Goal: Information Seeking & Learning: Check status

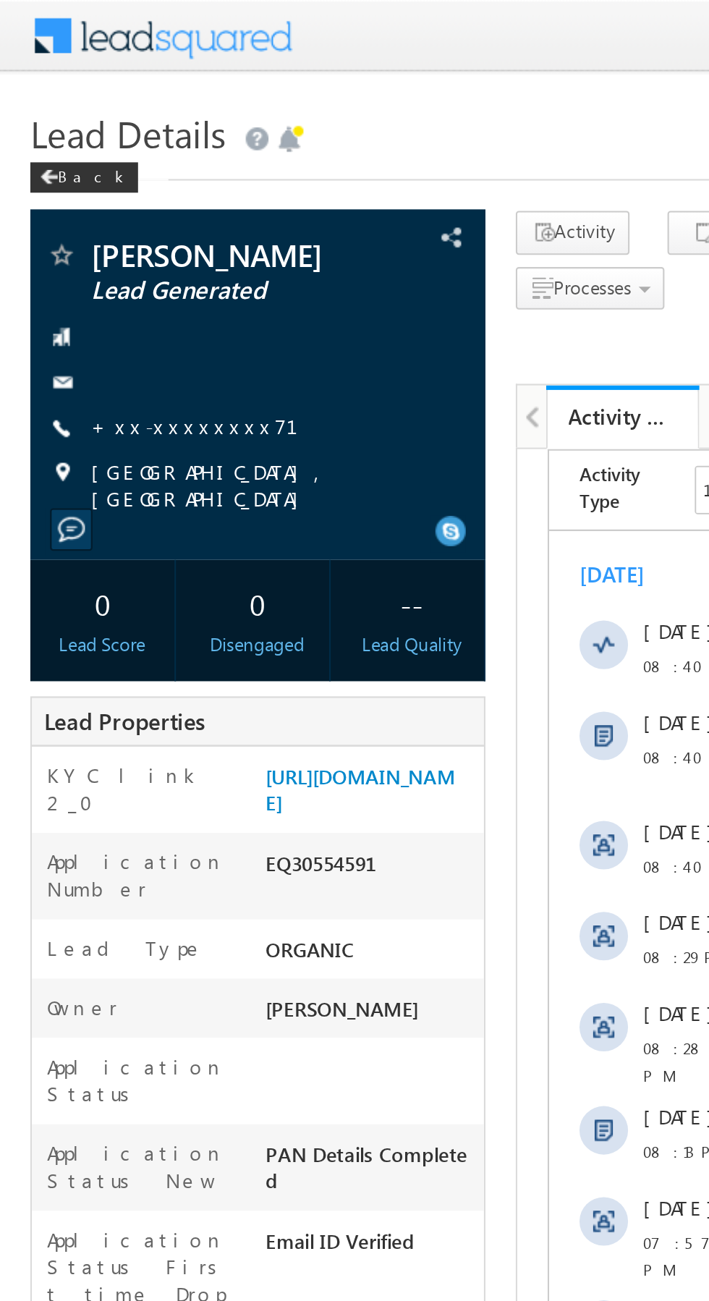
click at [90, 204] on link "+xx-xxxxxxxx71" at bounding box center [101, 203] width 117 height 12
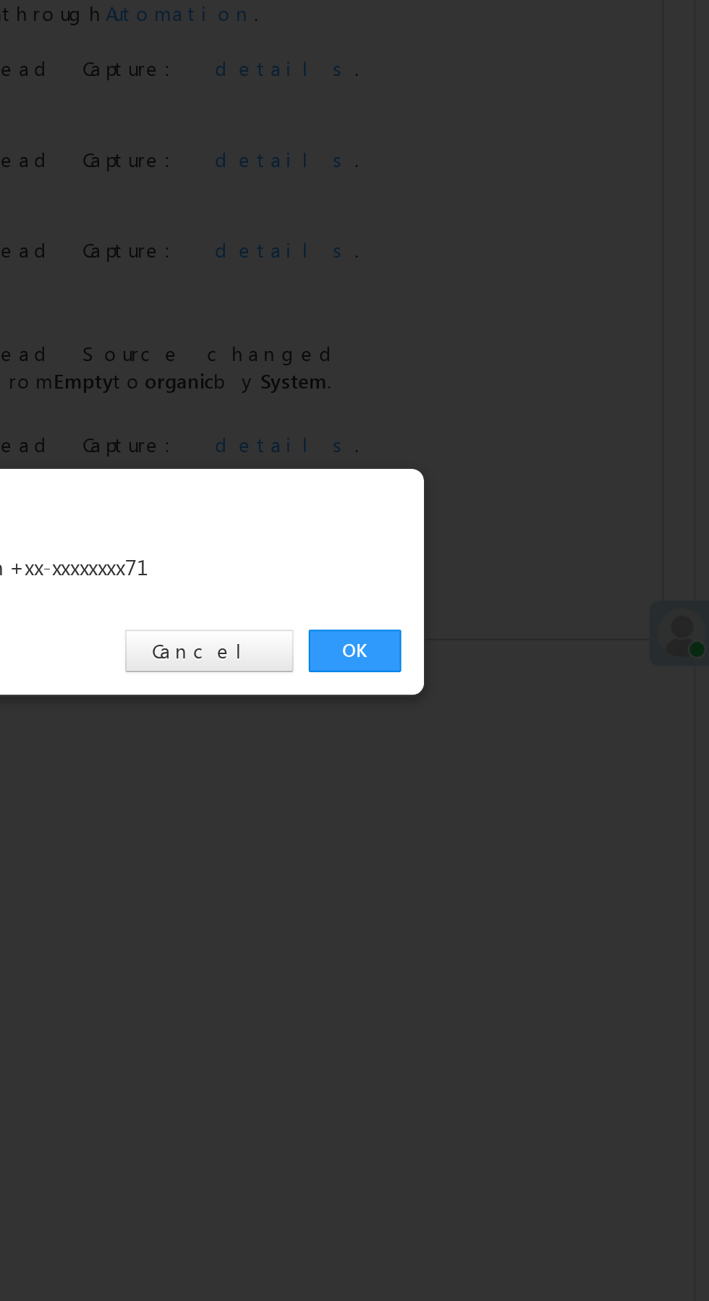
click at [532, 673] on link "OK" at bounding box center [532, 674] width 44 height 20
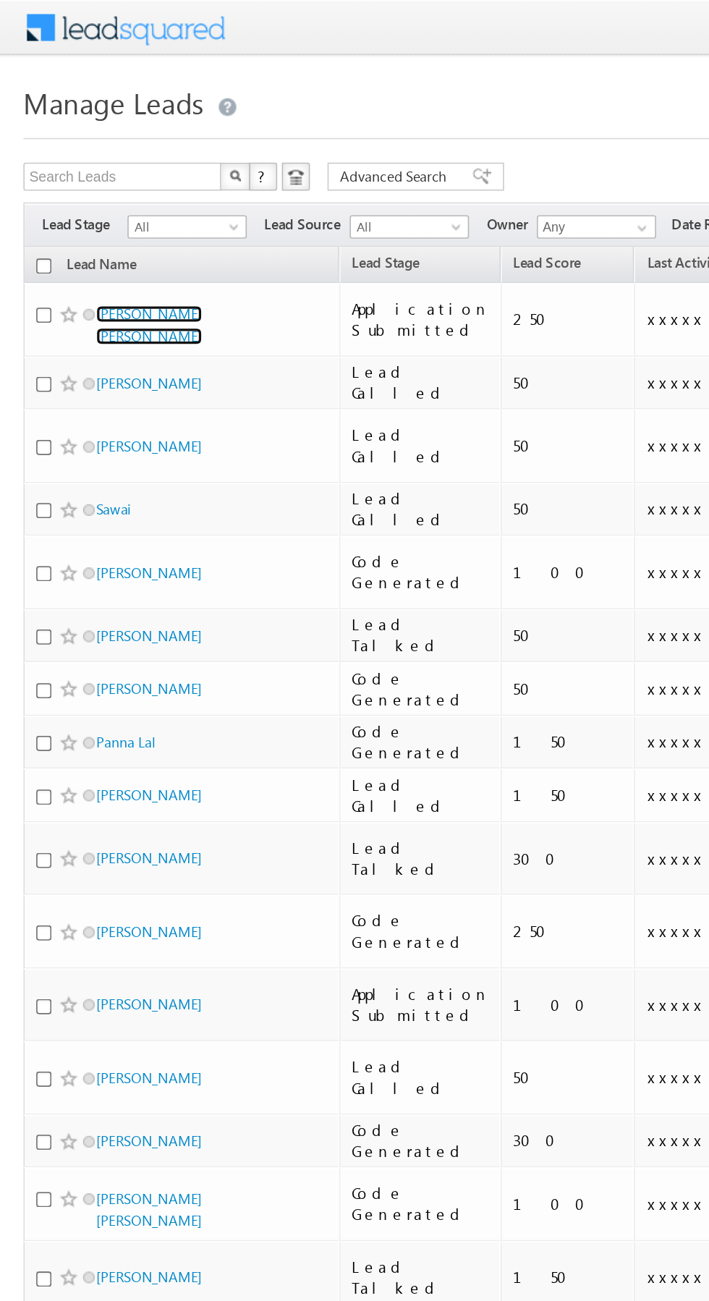
click at [82, 194] on link "Smit Ayar" at bounding box center [92, 201] width 66 height 25
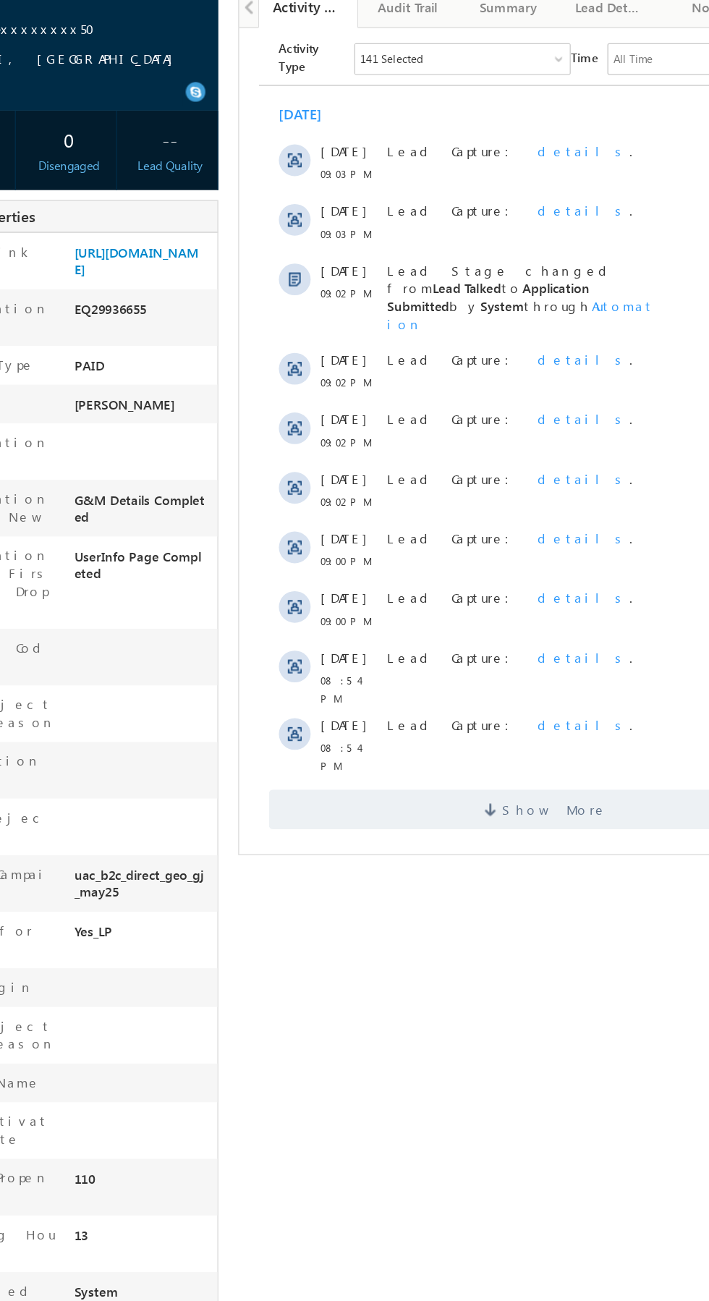
click at [499, 583] on span "Show More" at bounding box center [463, 597] width 404 height 29
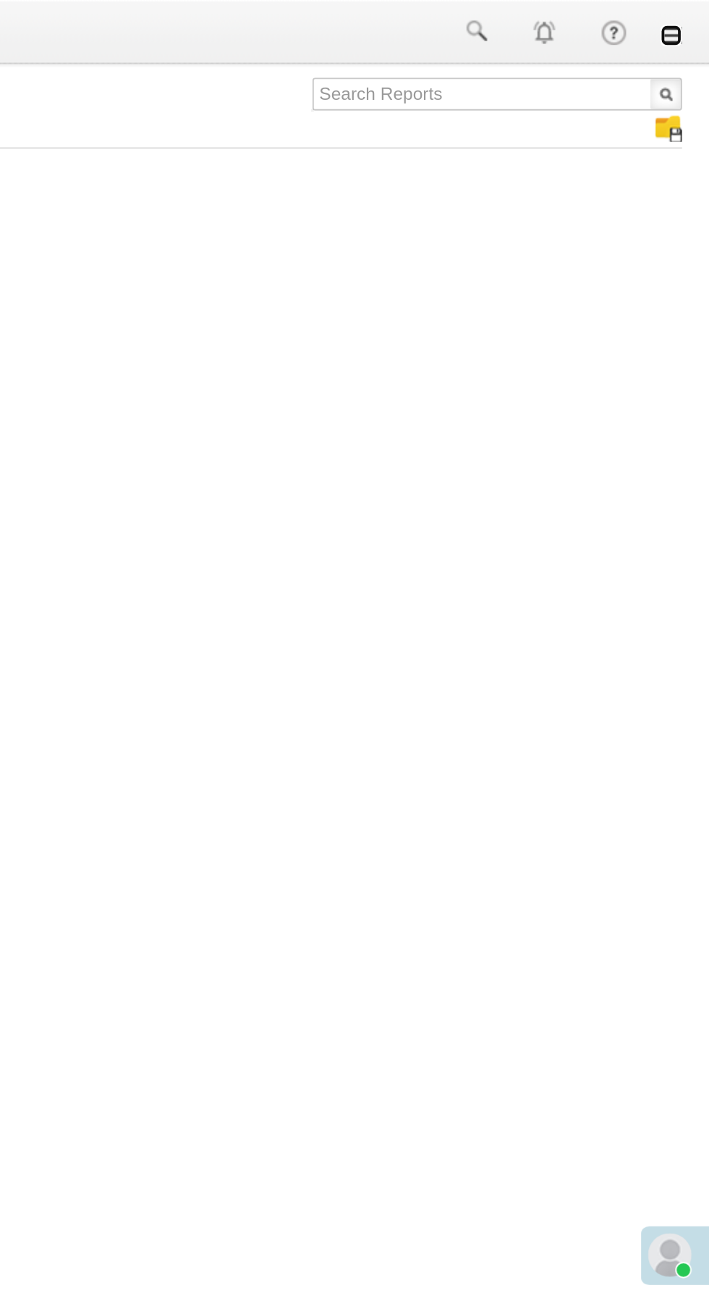
click at [690, 22] on link at bounding box center [689, 19] width 12 height 12
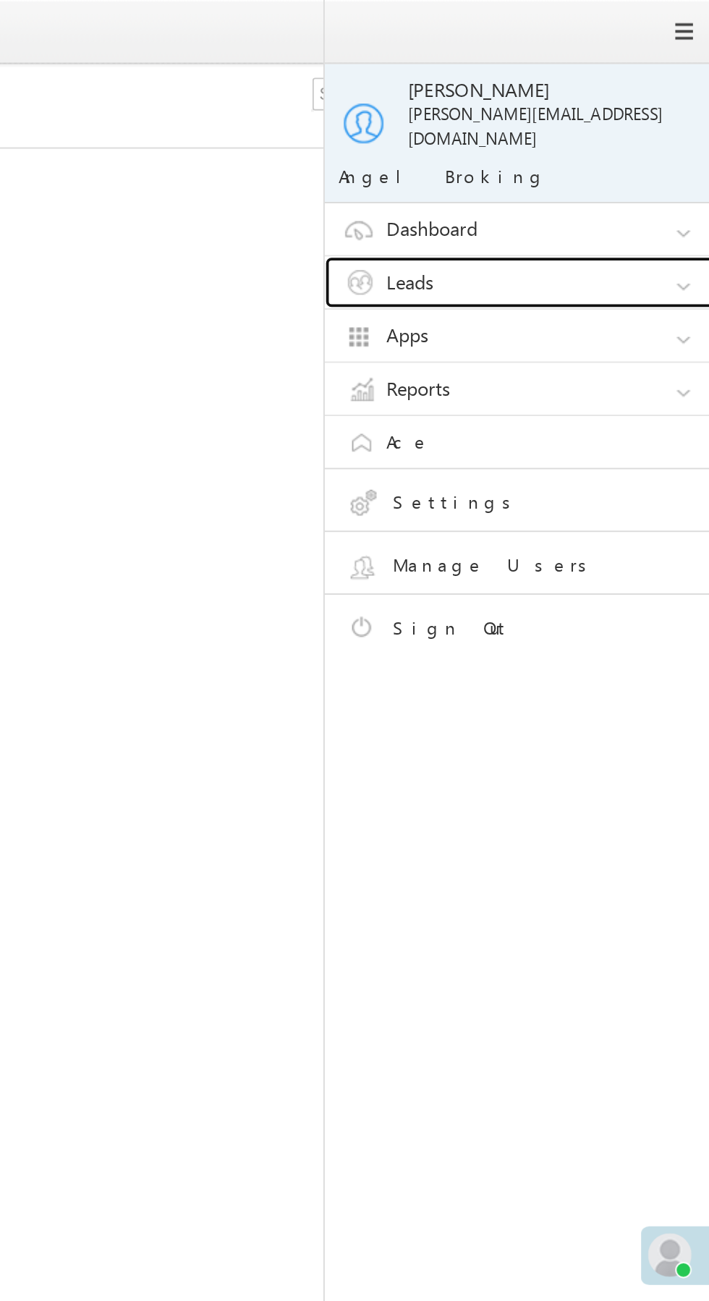
click at [635, 136] on link "Leads" at bounding box center [613, 149] width 217 height 27
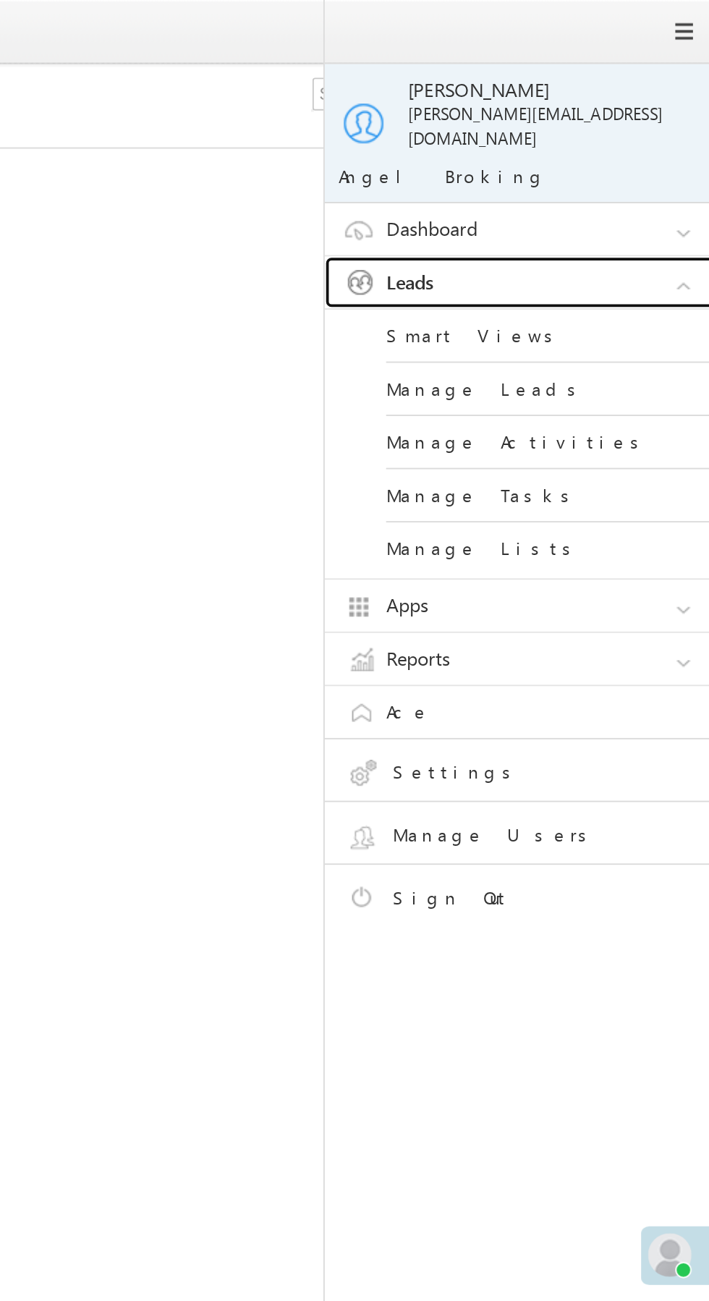
click at [640, 136] on link "Leads" at bounding box center [613, 149] width 217 height 27
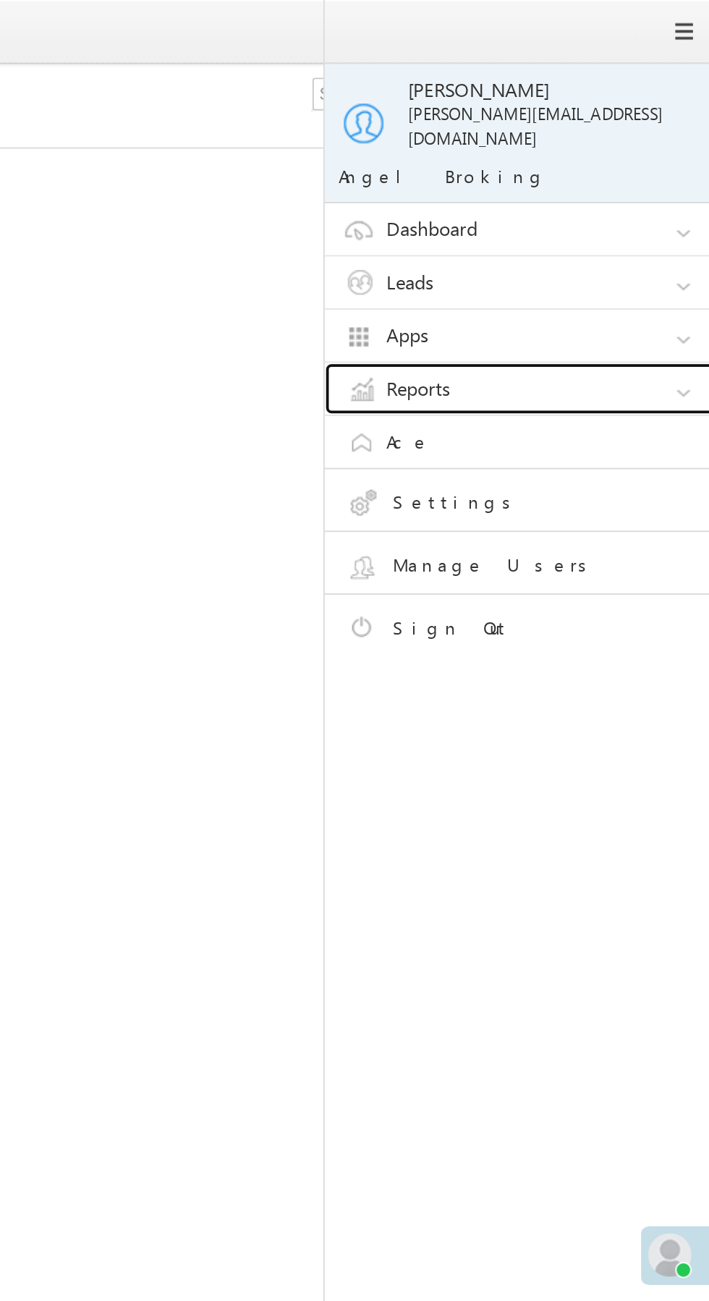
click at [632, 192] on link "Reports" at bounding box center [613, 205] width 217 height 27
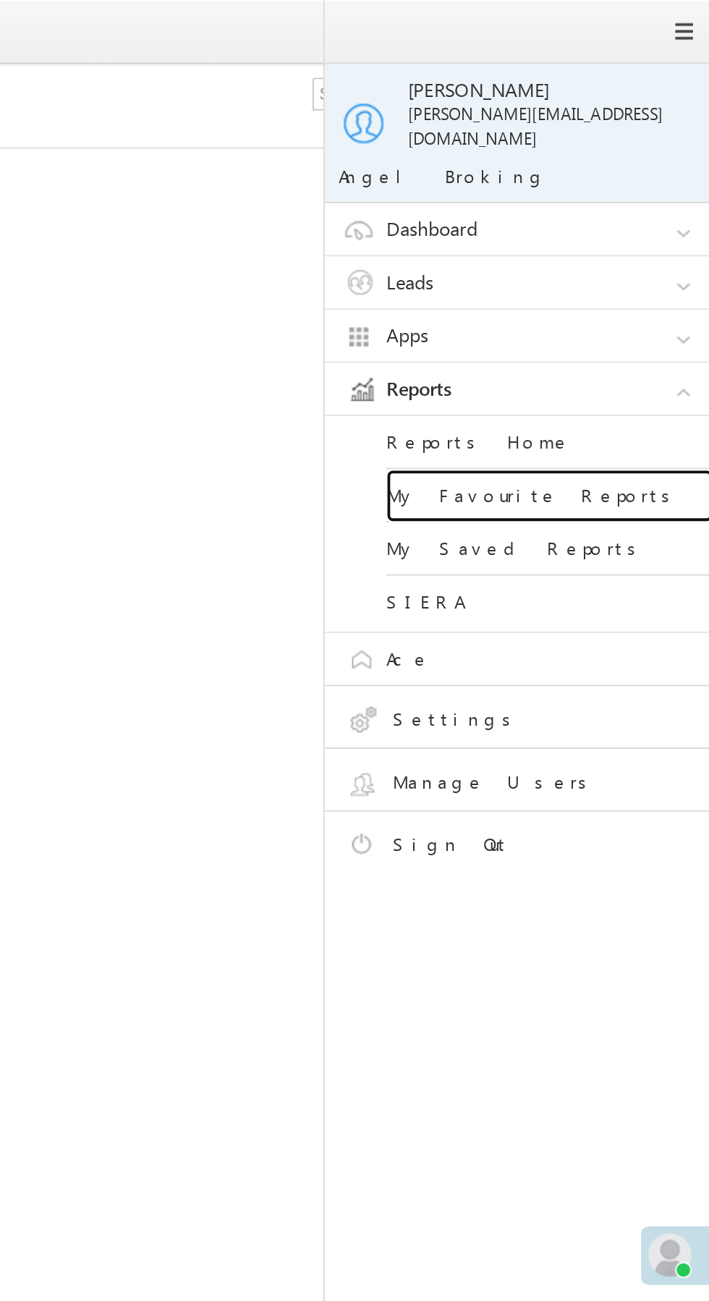
click at [647, 249] on link "My Favourite Reports" at bounding box center [625, 263] width 174 height 28
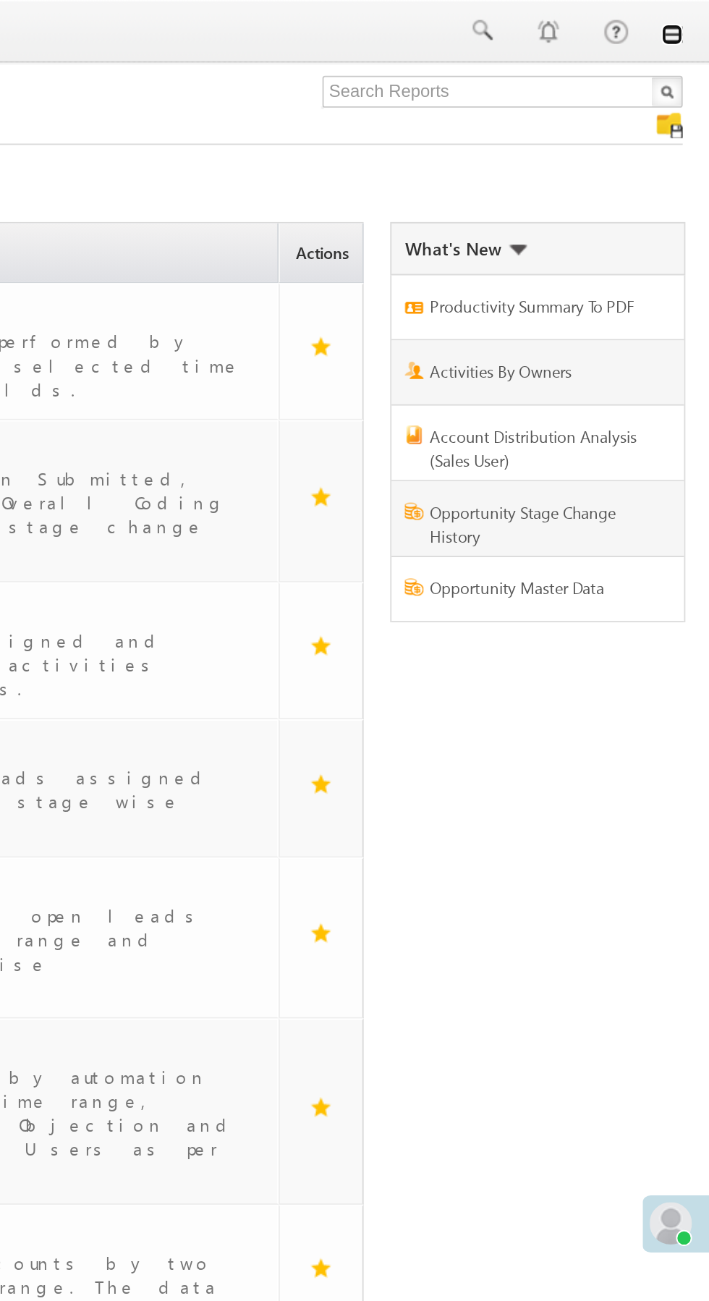
click at [689, 19] on link at bounding box center [689, 19] width 12 height 12
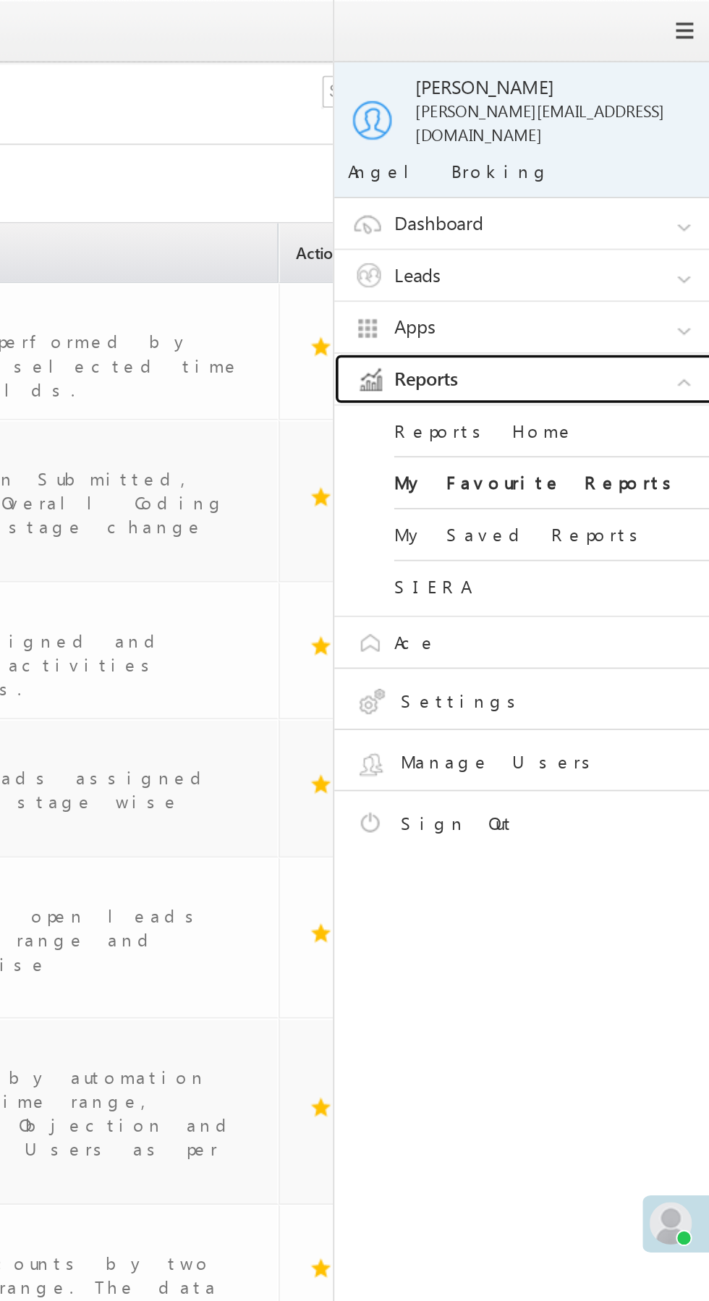
click at [630, 192] on link "Reports" at bounding box center [613, 205] width 217 height 27
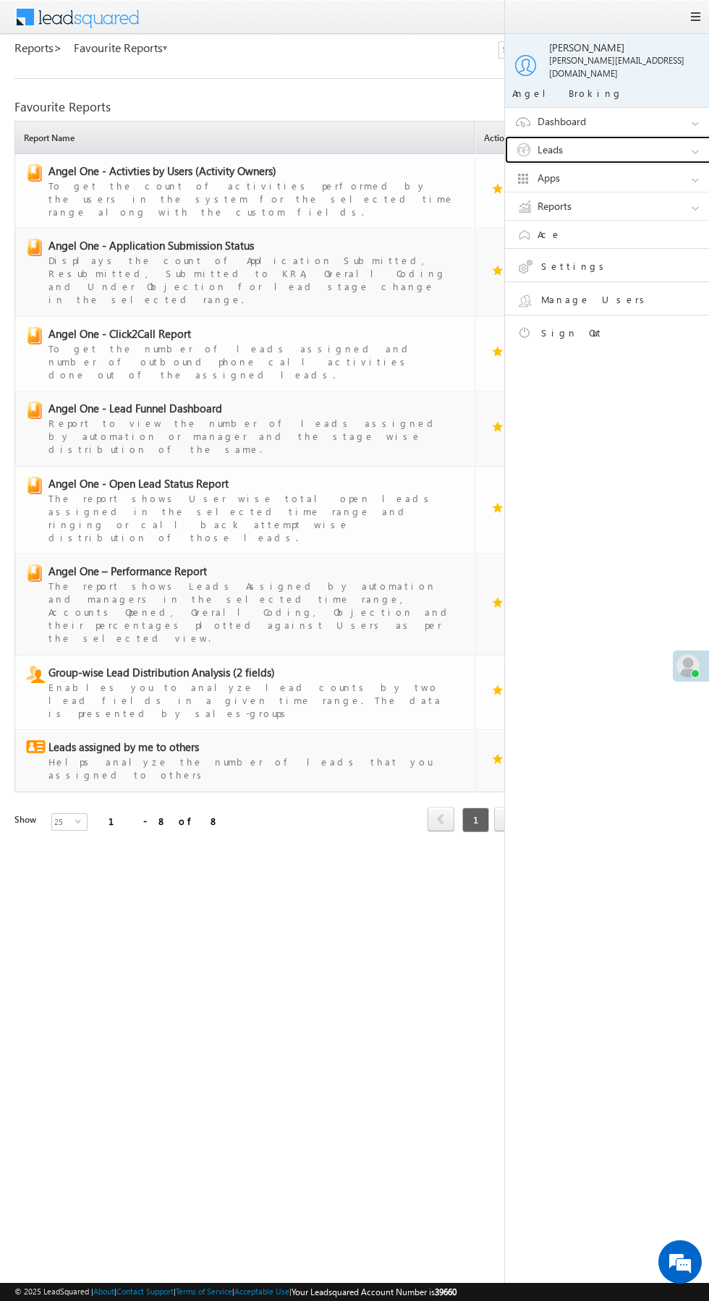
click at [644, 147] on link "Leads" at bounding box center [613, 149] width 217 height 27
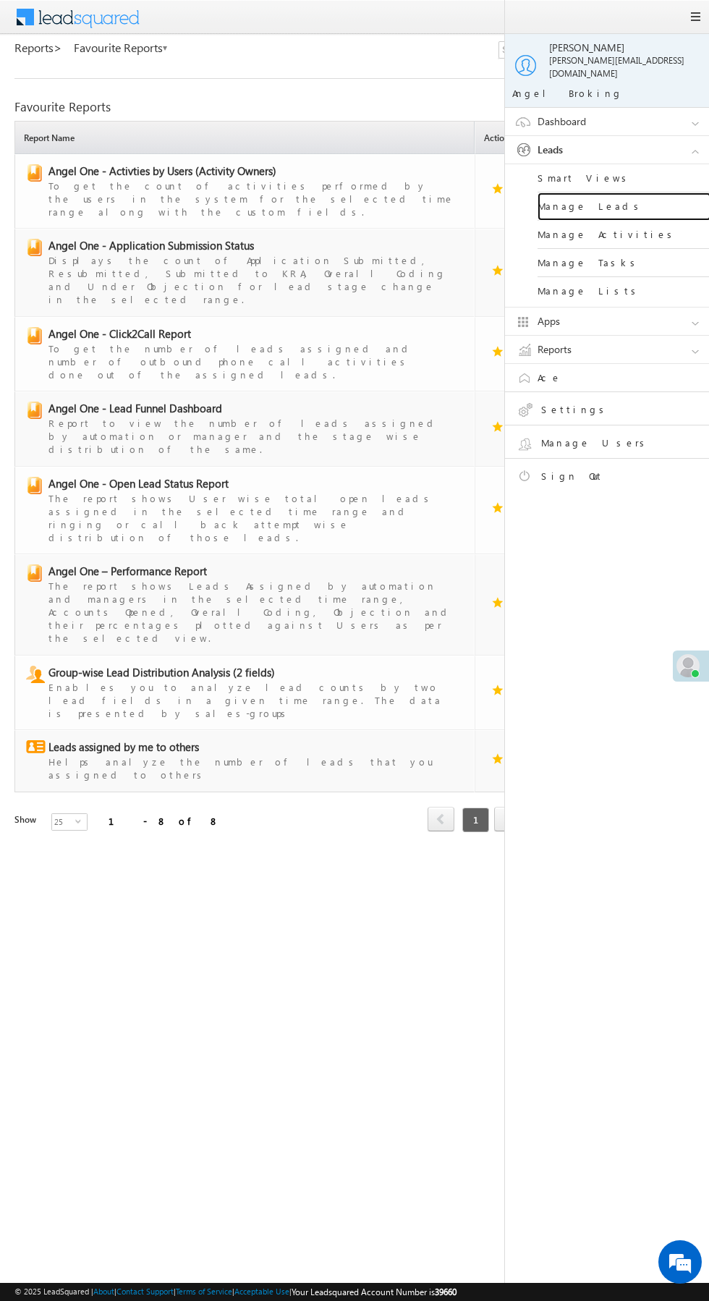
click at [649, 192] on link "Manage Leads" at bounding box center [625, 206] width 174 height 28
click at [661, 178] on link "Smart Views" at bounding box center [625, 178] width 174 height 28
click at [653, 192] on link "Manage Leads" at bounding box center [625, 206] width 174 height 28
click at [651, 192] on link "Manage Leads" at bounding box center [625, 206] width 174 height 28
click at [648, 172] on link "Smart Views" at bounding box center [625, 178] width 174 height 28
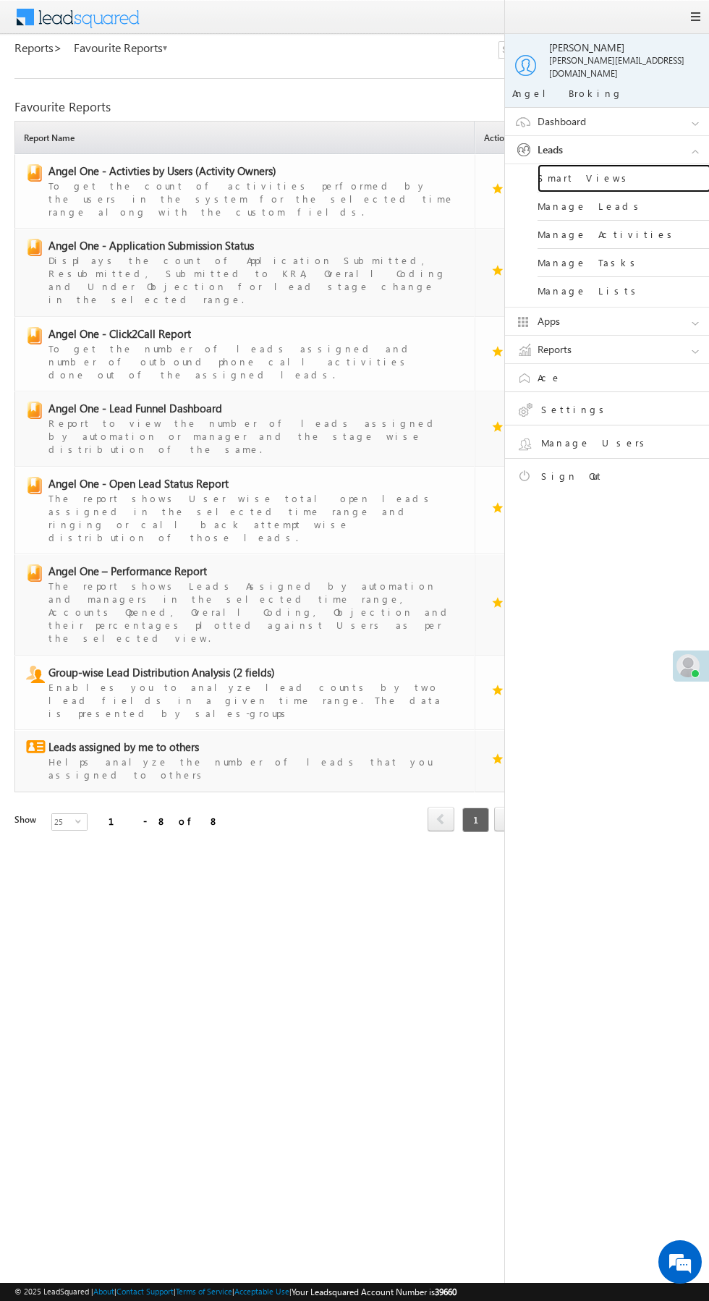
click at [644, 176] on link "Smart Views" at bounding box center [625, 178] width 174 height 28
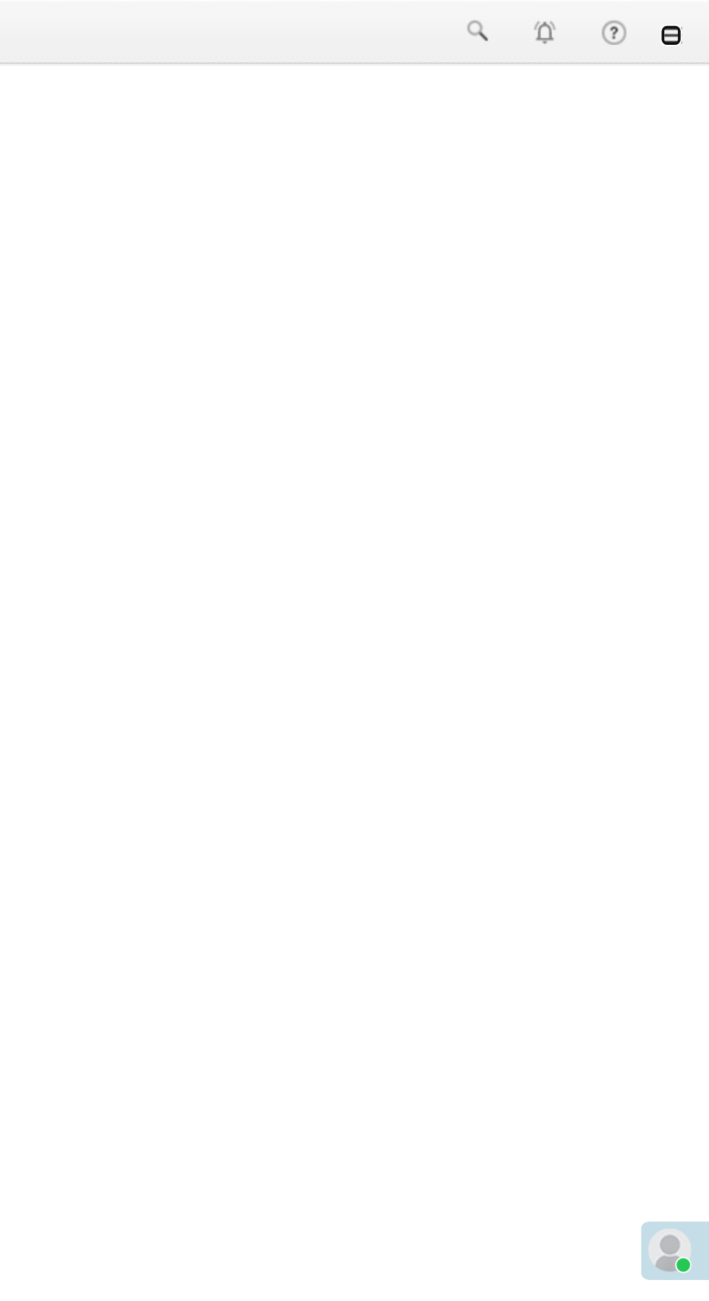
click at [693, 22] on link at bounding box center [689, 19] width 12 height 12
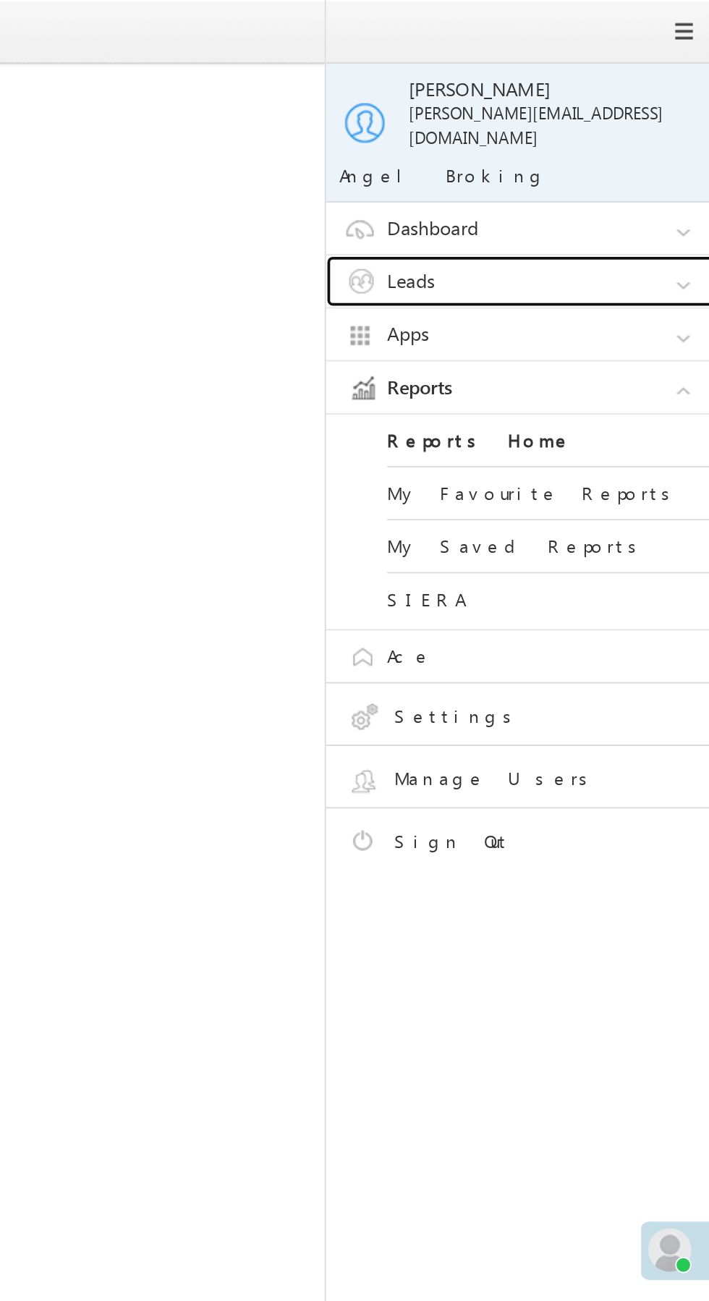
click at [631, 143] on link "Leads" at bounding box center [613, 149] width 217 height 27
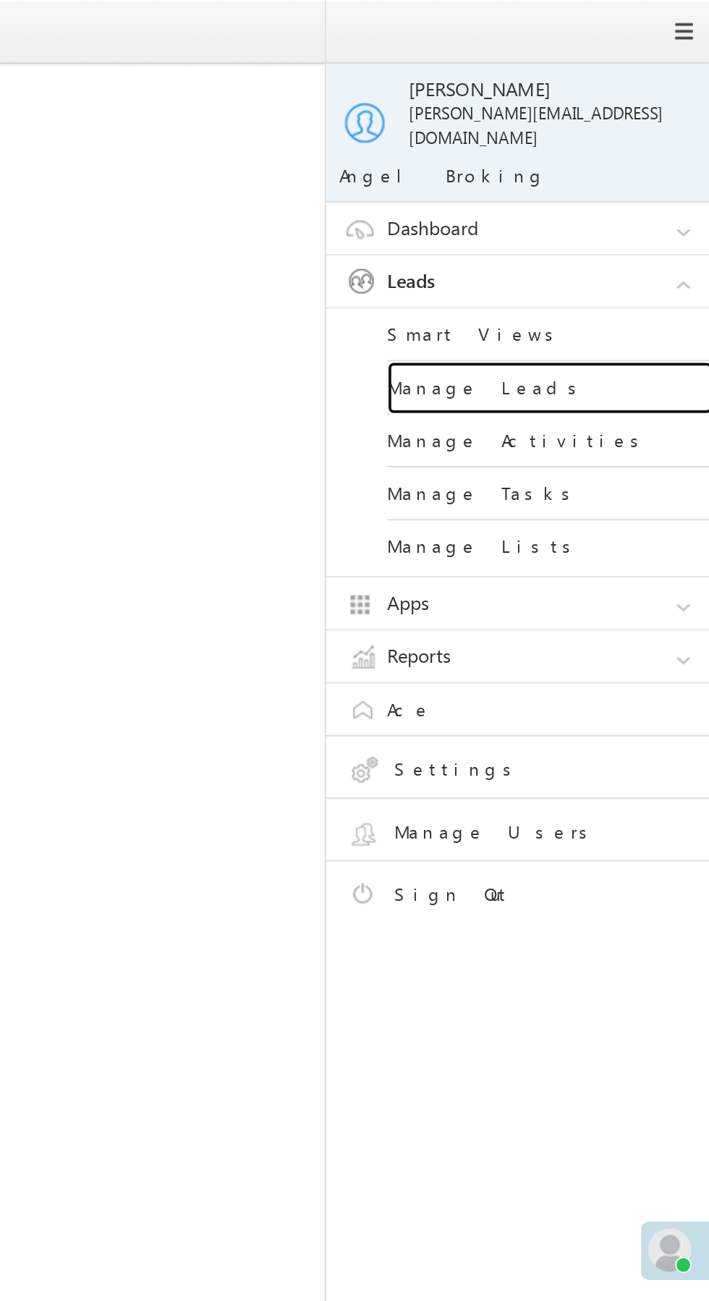
click at [634, 195] on link "Manage Leads" at bounding box center [625, 206] width 174 height 28
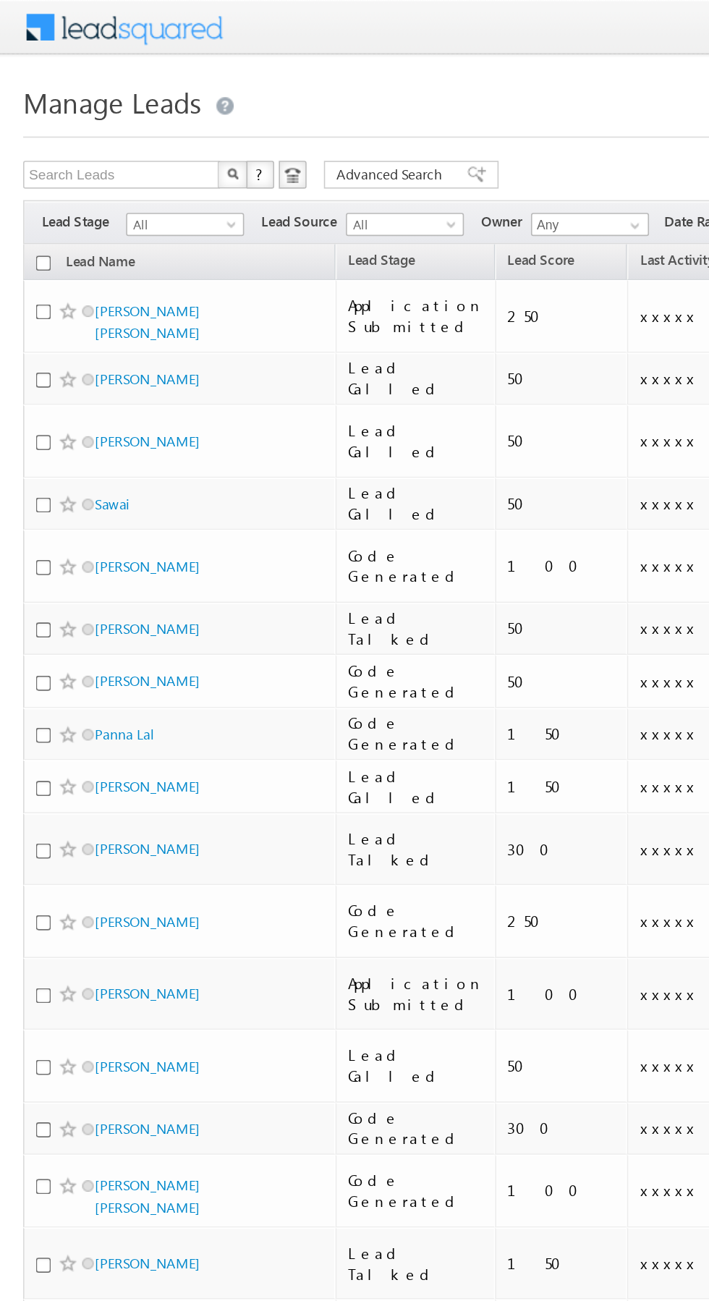
scroll to position [0, 3]
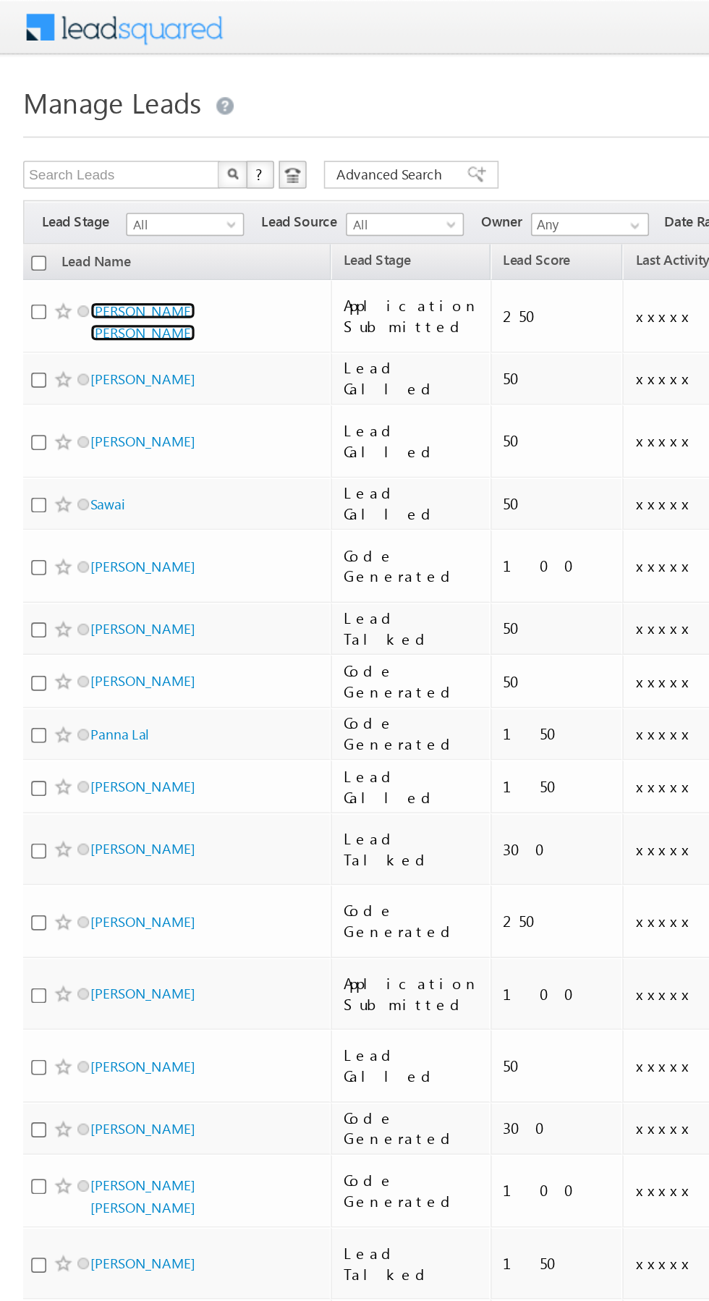
click at [85, 189] on link "Smit Ayar" at bounding box center [89, 201] width 66 height 25
